Goal: Task Accomplishment & Management: Manage account settings

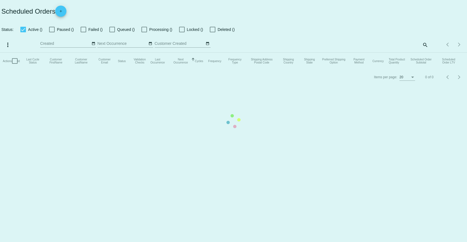
checkbox input "true"
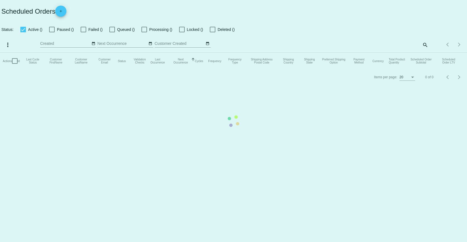
checkbox input "true"
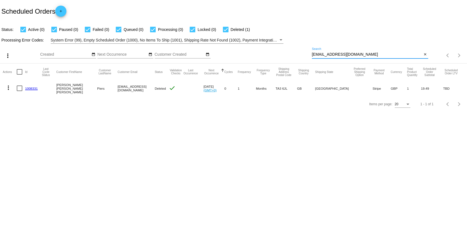
drag, startPoint x: 342, startPoint y: 53, endPoint x: 282, endPoint y: 52, distance: 60.2
click at [282, 52] on div "more_vert Sep Jan Feb Mar [DATE]" at bounding box center [233, 54] width 467 height 20
paste input "[EMAIL_ADDRESS]"
type input "[EMAIL_ADDRESS][DOMAIN_NAME]"
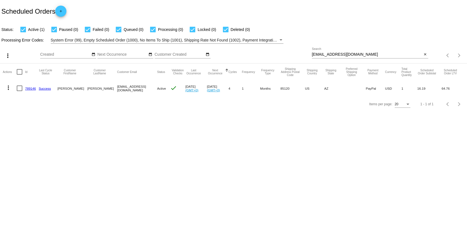
click at [27, 88] on link "789146" at bounding box center [30, 89] width 11 height 4
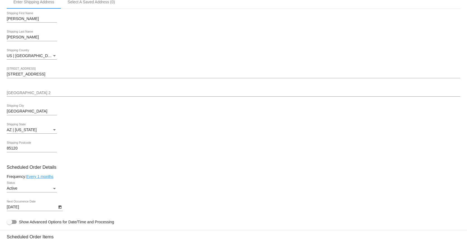
scroll to position [155, 0]
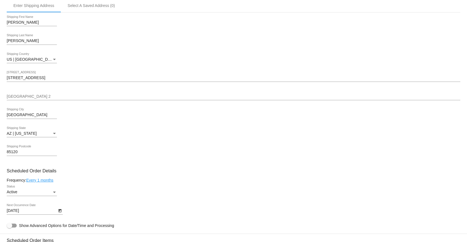
click at [60, 210] on icon "Open calendar" at bounding box center [59, 210] width 3 height 3
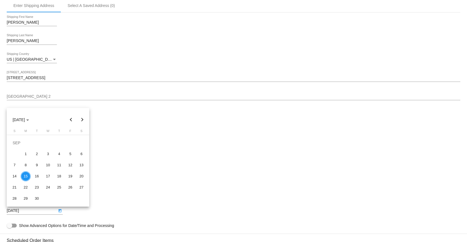
click at [142, 203] on div at bounding box center [233, 121] width 467 height 242
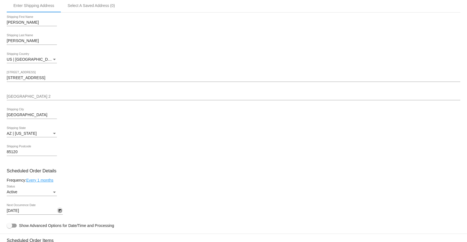
click at [59, 210] on icon "Open calendar" at bounding box center [59, 210] width 3 height 3
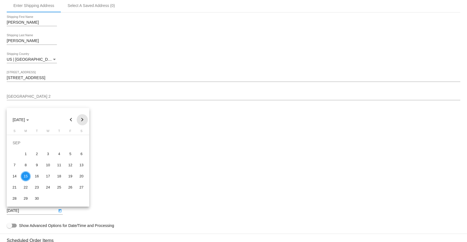
click at [84, 119] on button "Next month" at bounding box center [82, 119] width 11 height 11
click at [50, 163] on div "15" at bounding box center [48, 165] width 10 height 10
type input "[DATE]"
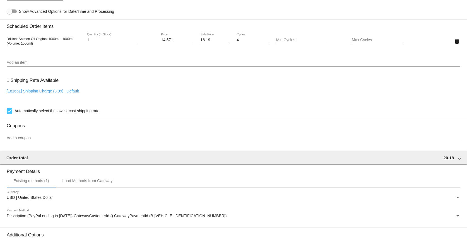
scroll to position [433, 0]
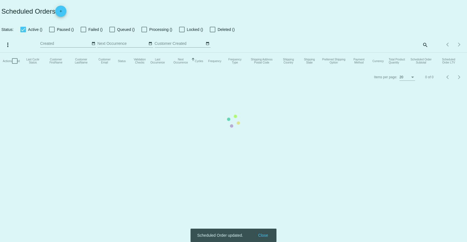
checkbox input "true"
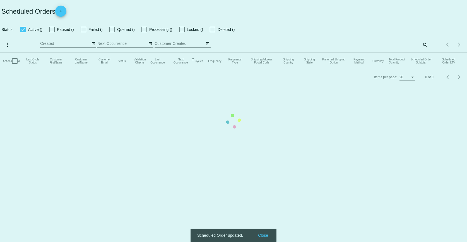
checkbox input "true"
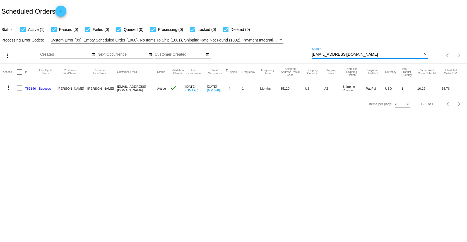
drag, startPoint x: 360, startPoint y: 52, endPoint x: 257, endPoint y: 58, distance: 103.3
click at [257, 58] on div "more_vert Sep Jan Feb Mar [DATE]" at bounding box center [233, 54] width 467 height 20
